Goal: Navigation & Orientation: Find specific page/section

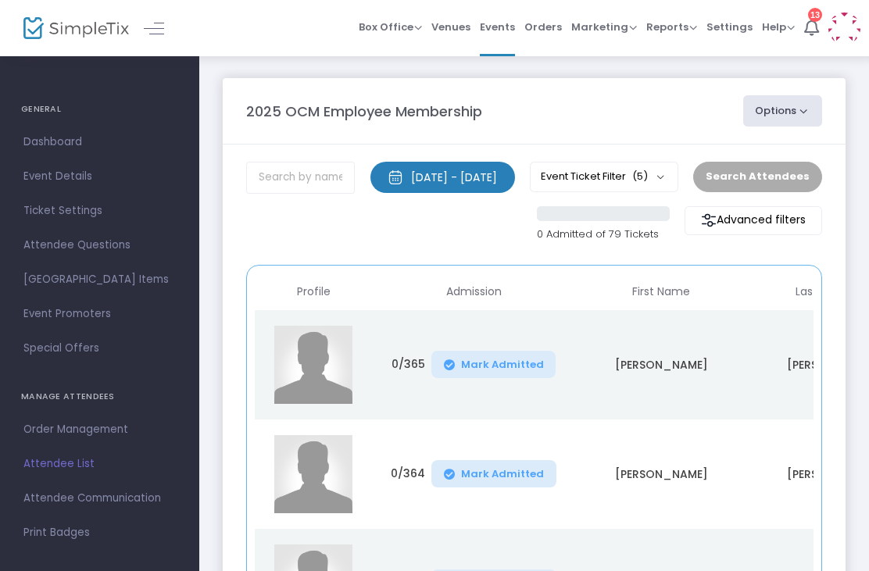
click at [544, 37] on span "Orders" at bounding box center [542, 27] width 37 height 40
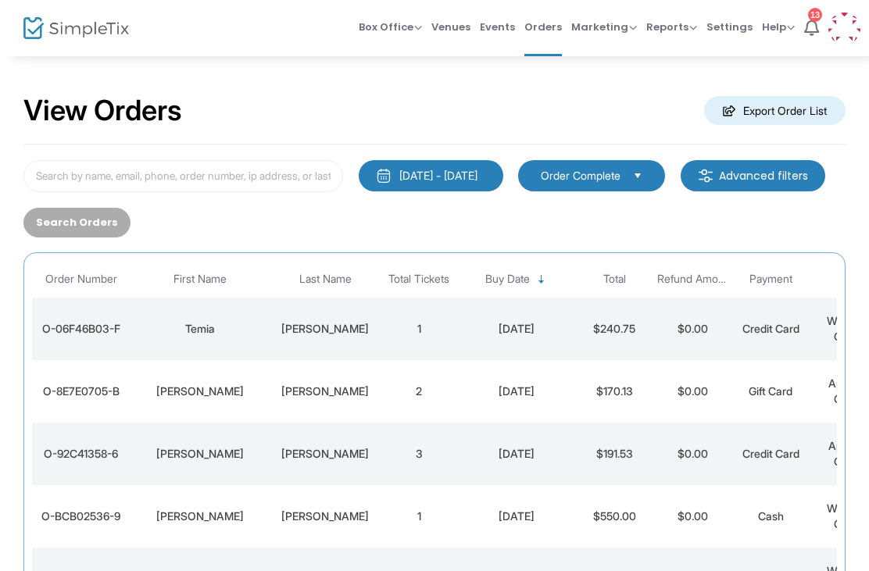
click at [503, 45] on span "Events" at bounding box center [497, 27] width 35 height 40
